Goal: Task Accomplishment & Management: Use online tool/utility

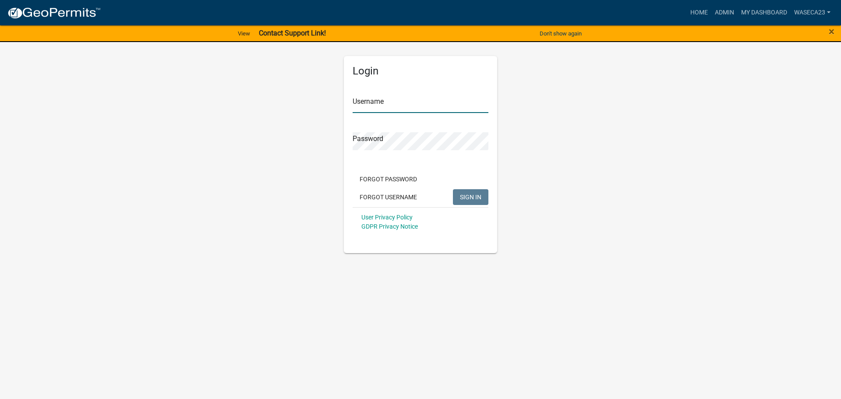
type input "Waseca23"
click at [469, 191] on button "SIGN IN" at bounding box center [470, 197] width 35 height 16
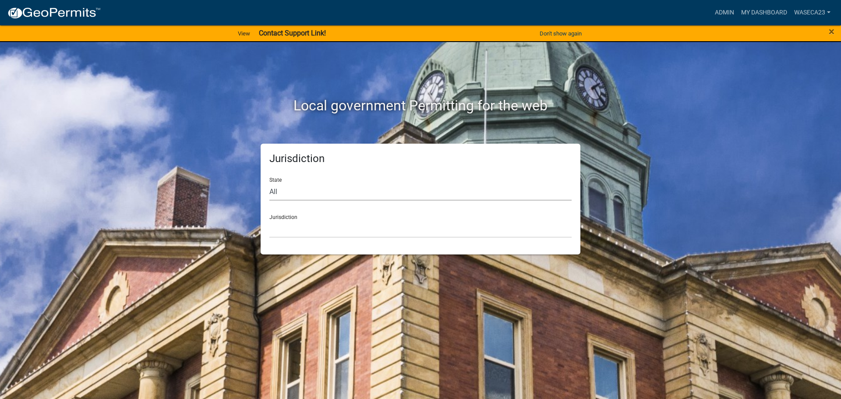
click at [333, 200] on select "All [US_STATE] [US_STATE] [US_STATE] [US_STATE] [US_STATE] [US_STATE] [US_STATE…" at bounding box center [420, 192] width 302 height 18
select select "[US_STATE]"
click at [269, 183] on select "All [US_STATE] [US_STATE] [US_STATE] [US_STATE] [US_STATE] [US_STATE] [US_STATE…" at bounding box center [420, 192] width 302 height 18
click at [327, 236] on select "[GEOGRAPHIC_DATA], [US_STATE] [GEOGRAPHIC_DATA], [US_STATE] [GEOGRAPHIC_DATA], …" at bounding box center [420, 229] width 302 height 18
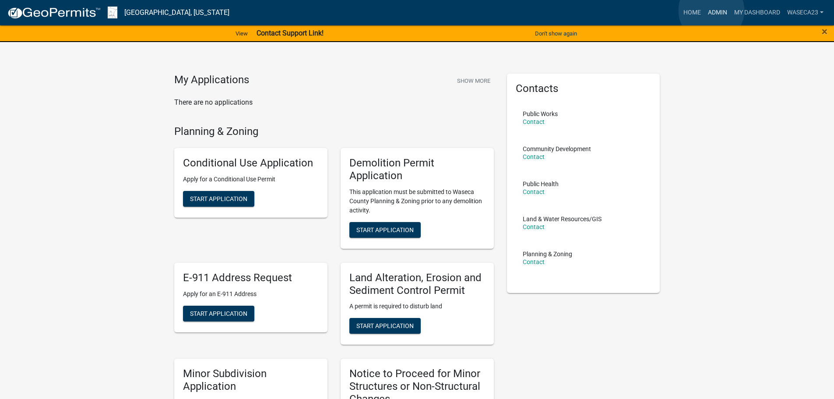
click at [712, 11] on link "Admin" at bounding box center [718, 12] width 26 height 17
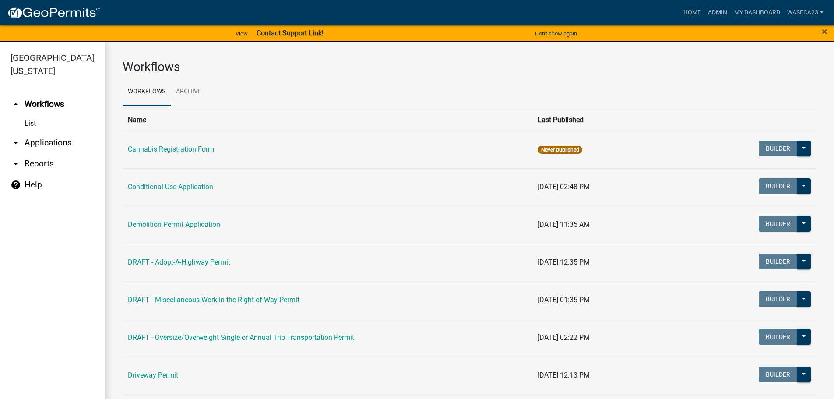
click at [45, 143] on link "arrow_drop_down Applications" at bounding box center [52, 142] width 105 height 21
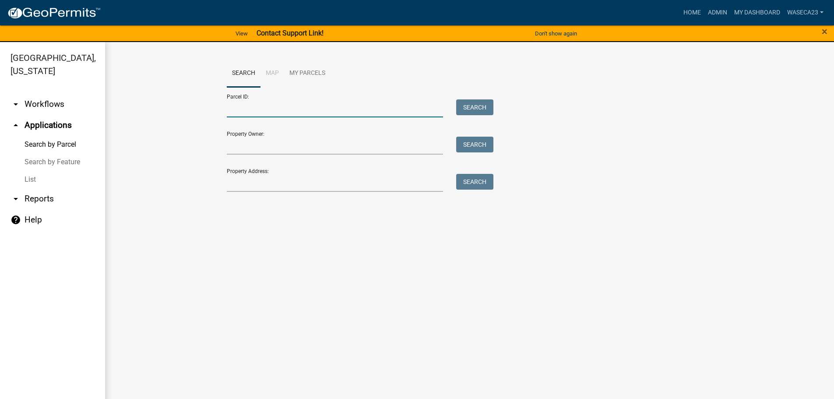
click at [293, 117] on input "Parcel ID:" at bounding box center [335, 108] width 217 height 18
type input "153250140"
click at [478, 108] on button "Search" at bounding box center [474, 107] width 37 height 16
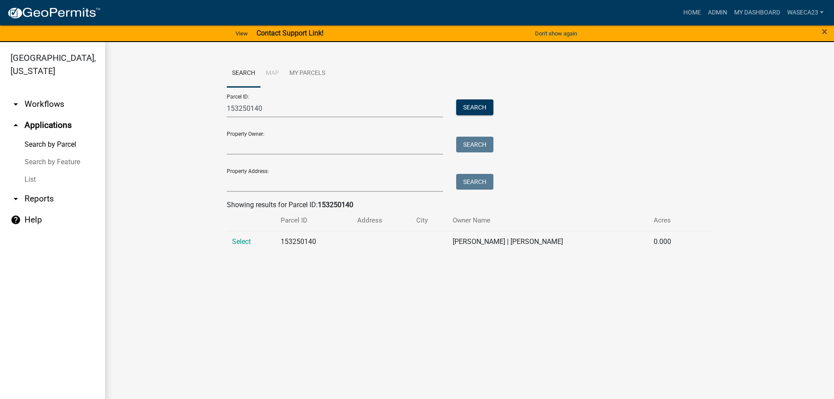
click at [234, 242] on span "Select" at bounding box center [241, 241] width 19 height 8
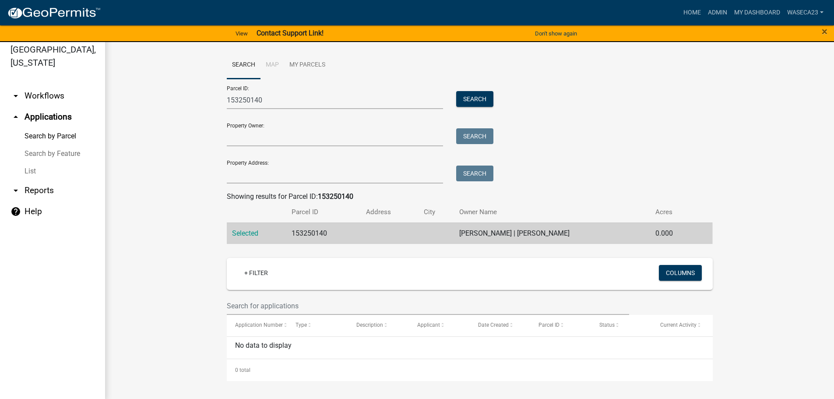
scroll to position [11, 0]
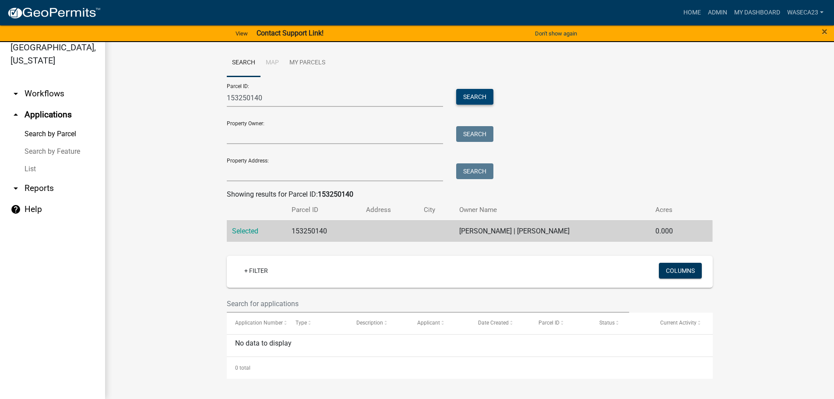
click at [479, 95] on button "Search" at bounding box center [474, 97] width 37 height 16
